Goal: Task Accomplishment & Management: Manage account settings

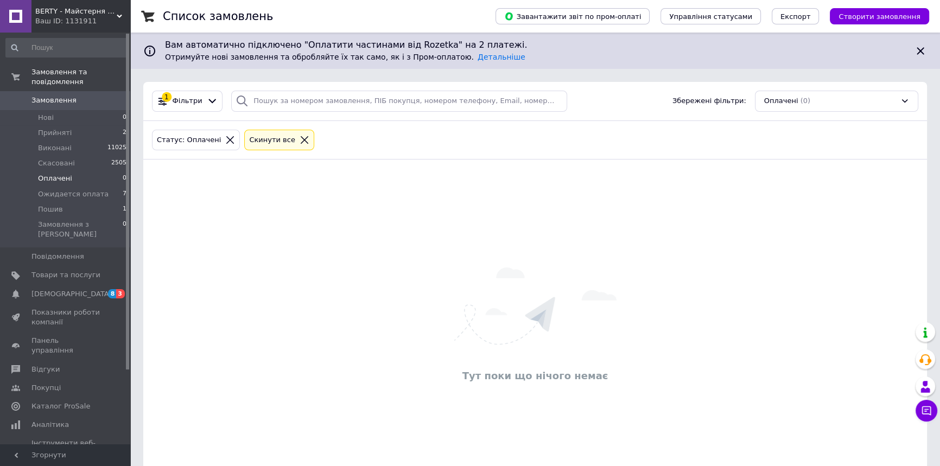
click at [319, 330] on div "Тут поки що нічого немає" at bounding box center [534, 325] width 783 height 311
click at [584, 369] on div "Тут поки що нічого немає" at bounding box center [535, 376] width 773 height 14
click at [839, 224] on div "Тут поки що нічого немає" at bounding box center [534, 325] width 783 height 311
click at [50, 125] on li "Прийняті 2" at bounding box center [66, 132] width 133 height 15
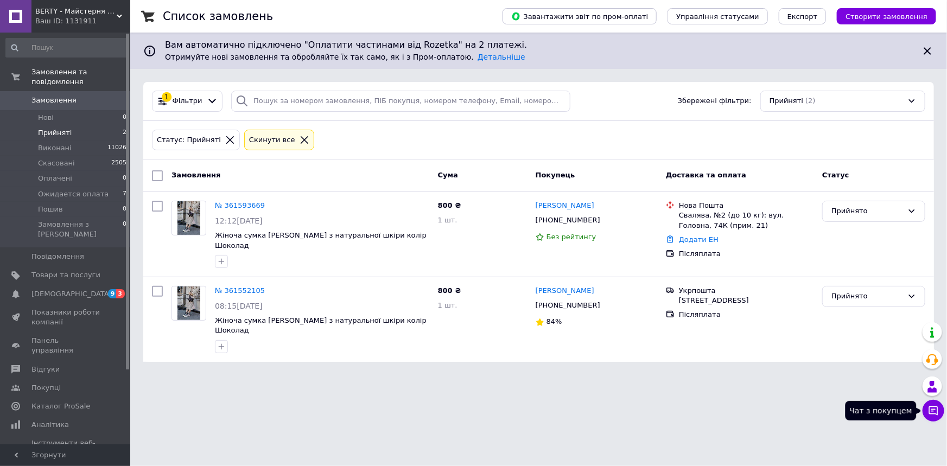
click at [930, 415] on icon at bounding box center [933, 410] width 11 height 11
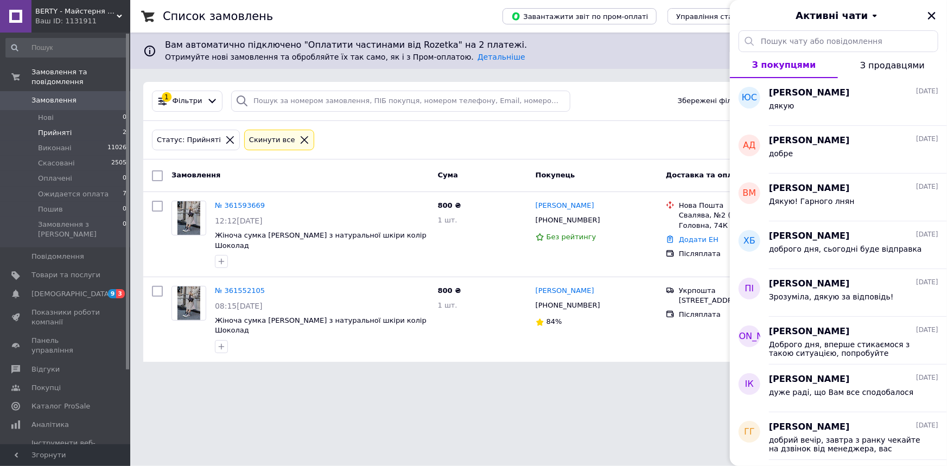
click at [571, 375] on html "BERTY - Майстерня шкіряних виробів Ваш ID: 1131911 Сайт BERTY - Майстерня шкіря…" at bounding box center [473, 187] width 947 height 375
click at [928, 15] on icon "Закрити" at bounding box center [932, 16] width 10 height 10
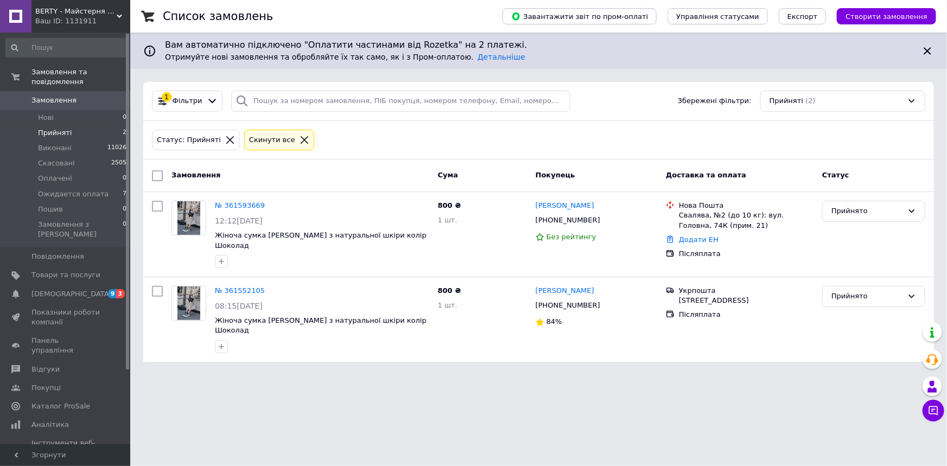
click at [412, 367] on html "BERTY - Майстерня шкіряних виробів Ваш ID: 1131911 Сайт BERTY - Майстерня шкіря…" at bounding box center [473, 187] width 947 height 375
click at [465, 375] on html "BERTY - Майстерня шкіряних виробів Ваш ID: 1131911 Сайт BERTY - Майстерня шкіря…" at bounding box center [473, 187] width 947 height 375
drag, startPoint x: 438, startPoint y: 406, endPoint x: 449, endPoint y: 415, distance: 13.9
click at [438, 375] on html "BERTY - Майстерня шкіряних виробів Ваш ID: 1131911 Сайт BERTY - Майстерня шкіря…" at bounding box center [473, 187] width 947 height 375
click at [448, 375] on html "BERTY - Майстерня шкіряних виробів Ваш ID: 1131911 Сайт BERTY - Майстерня шкіря…" at bounding box center [473, 187] width 947 height 375
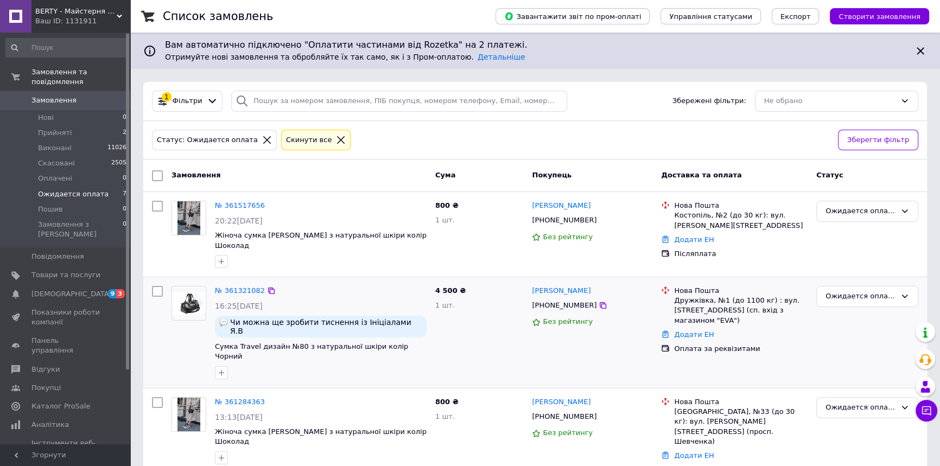
click at [496, 334] on div "4 500 ₴ 1 шт." at bounding box center [479, 333] width 97 height 102
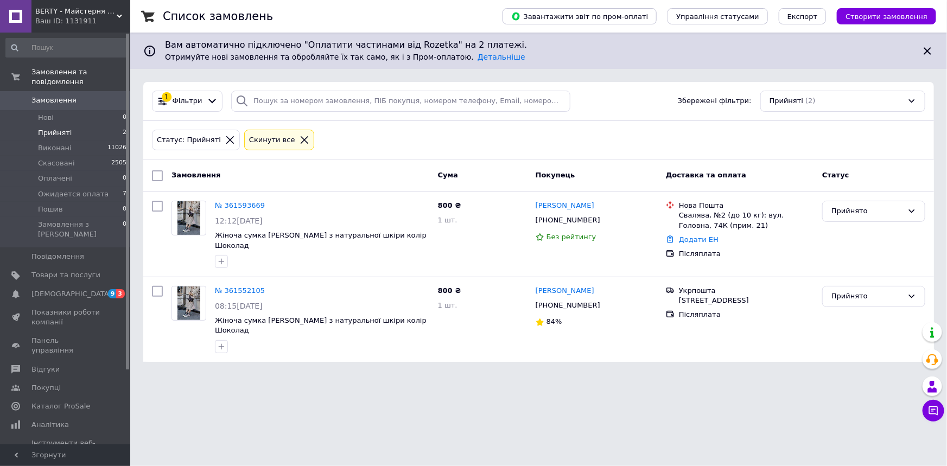
click at [593, 375] on html "BERTY - Майстерня шкіряних виробів Ваш ID: 1131911 Сайт BERTY - Майстерня шкіря…" at bounding box center [473, 187] width 947 height 375
click at [413, 375] on html "BERTY - Майстерня шкіряних виробів Ваш ID: 1131911 Сайт BERTY - Майстерня шкіря…" at bounding box center [473, 187] width 947 height 375
click at [570, 371] on html "BERTY - Майстерня шкіряних виробів Ваш ID: 1131911 Сайт BERTY - Майстерня шкіря…" at bounding box center [473, 187] width 947 height 375
